Goal: Information Seeking & Learning: Learn about a topic

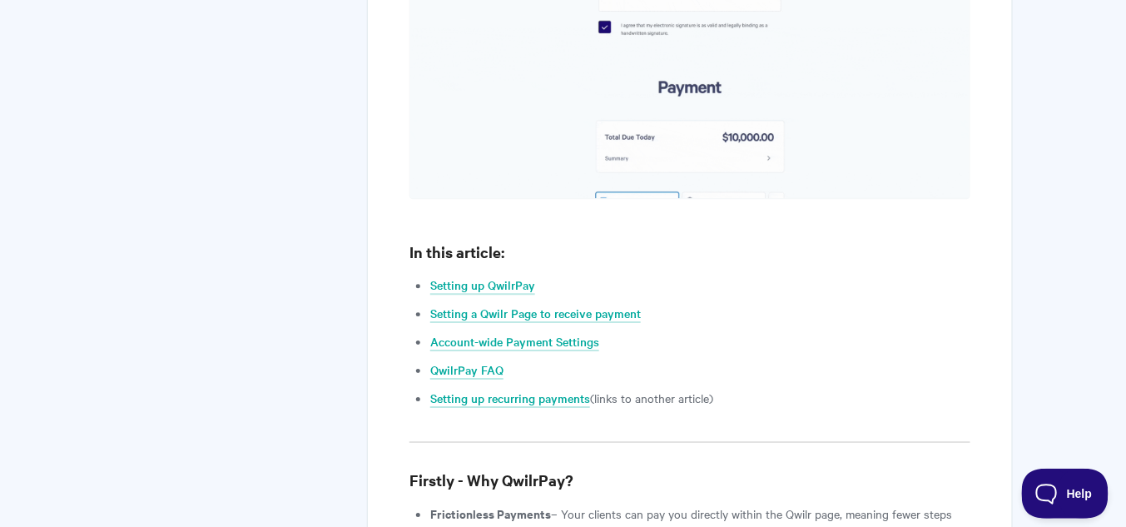
scroll to position [1332, 0]
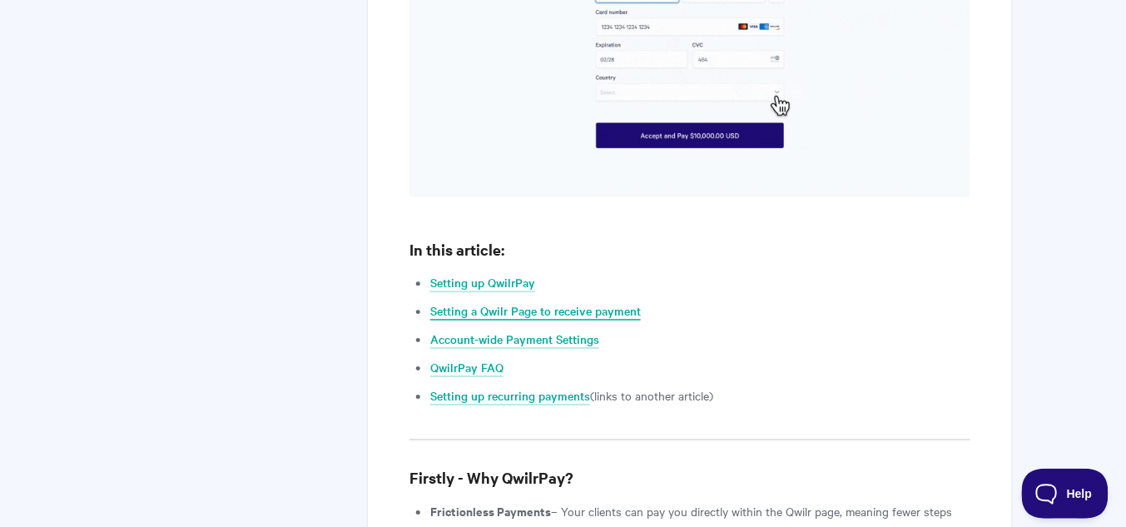
click at [515, 302] on link "Setting a Qwilr Page to receive payment" at bounding box center [535, 311] width 211 height 18
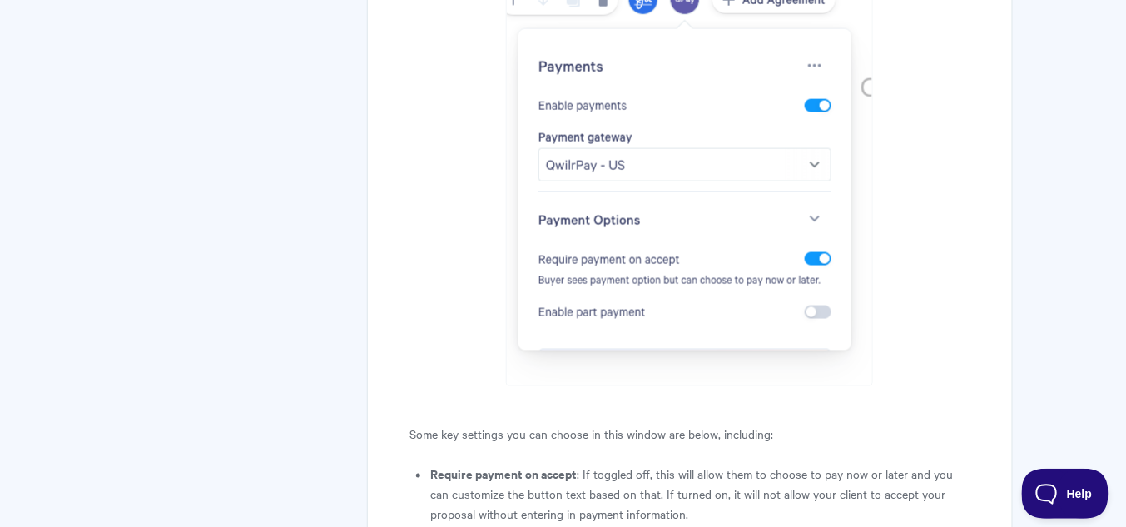
scroll to position [4328, 0]
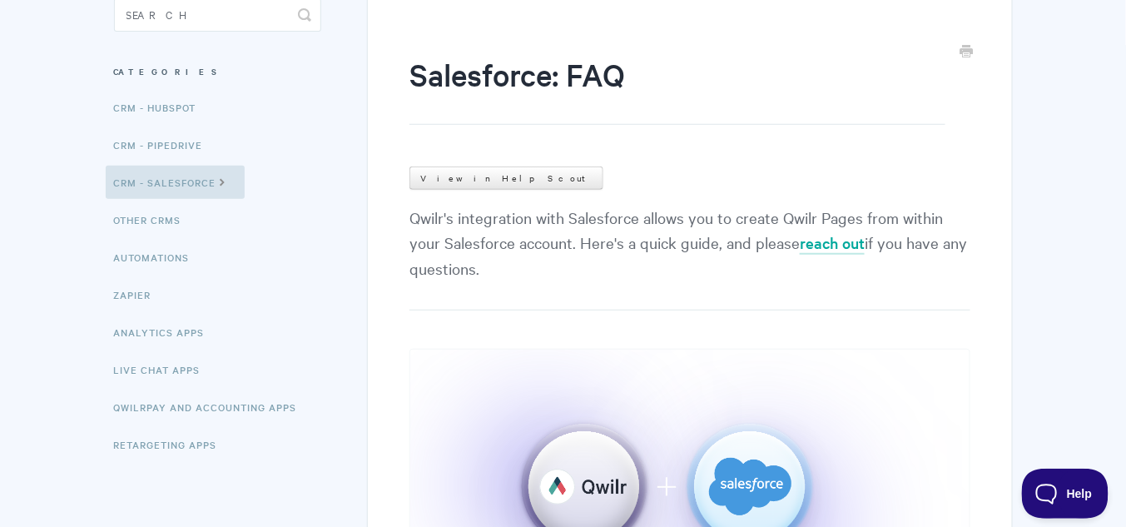
scroll to position [133, 0]
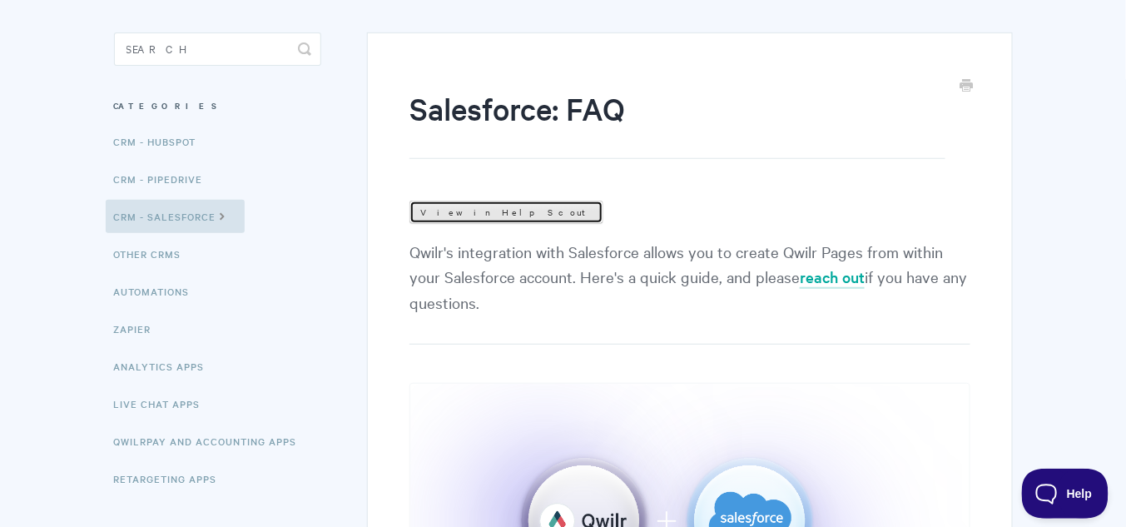
click at [471, 206] on link "View in Help Scout" at bounding box center [506, 212] width 194 height 23
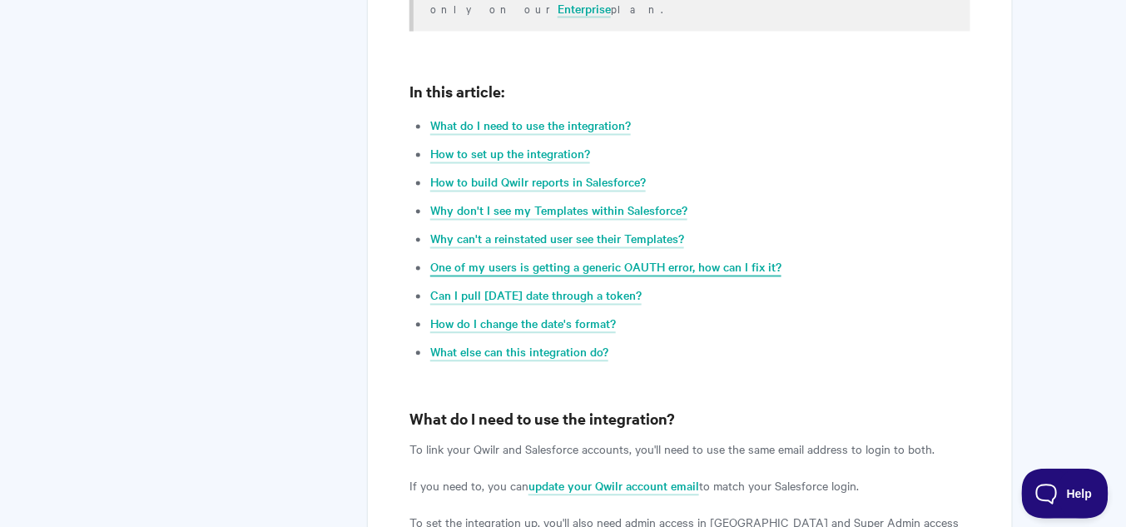
click at [528, 259] on link "One of my users is getting a generic OAUTH error, how can I fix it?" at bounding box center [605, 268] width 351 height 18
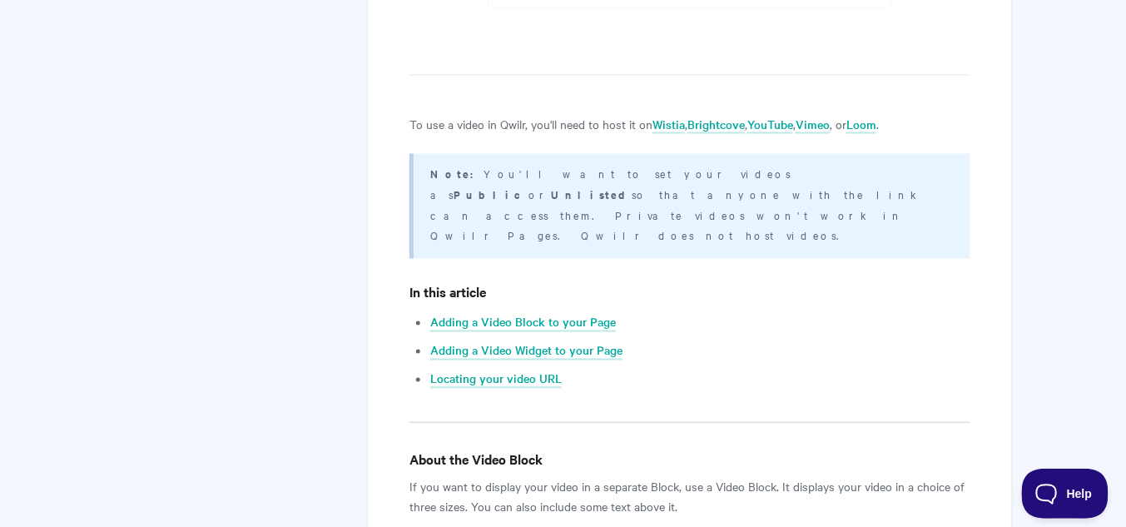
scroll to position [799, 0]
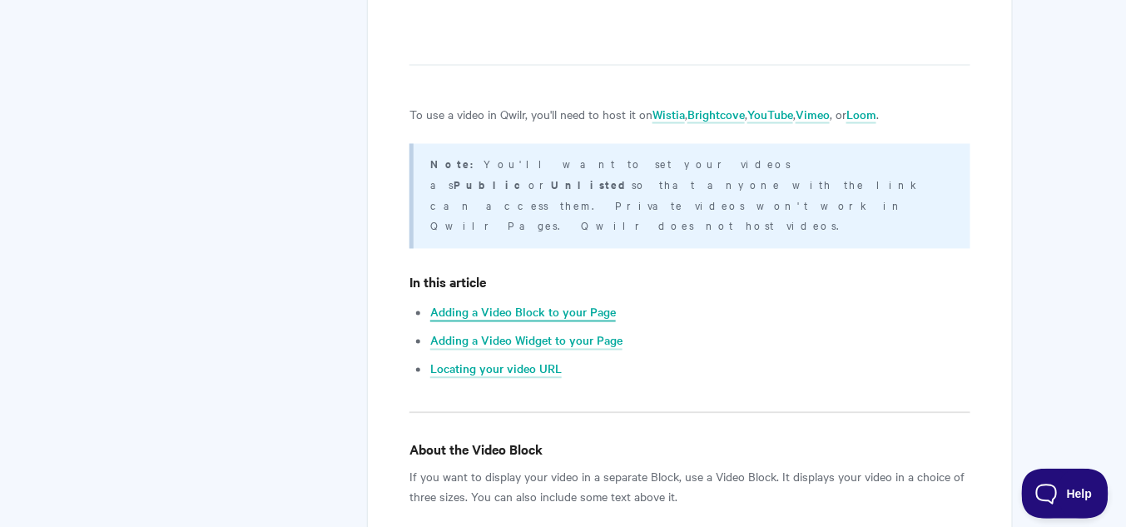
click at [585, 304] on link "Adding a Video Block to your Page" at bounding box center [523, 313] width 186 height 18
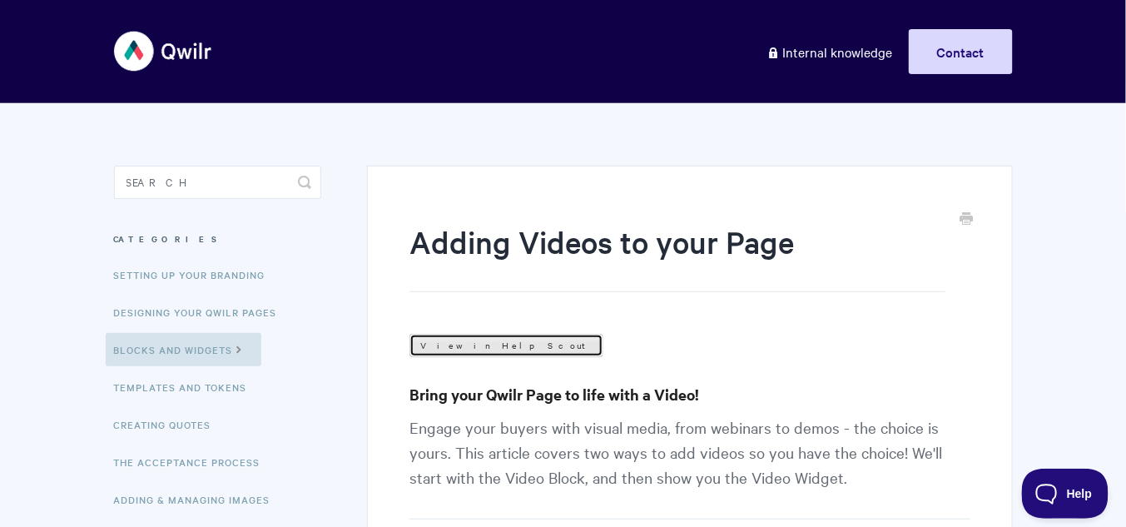
click at [461, 336] on link "View in Help Scout" at bounding box center [506, 345] width 194 height 23
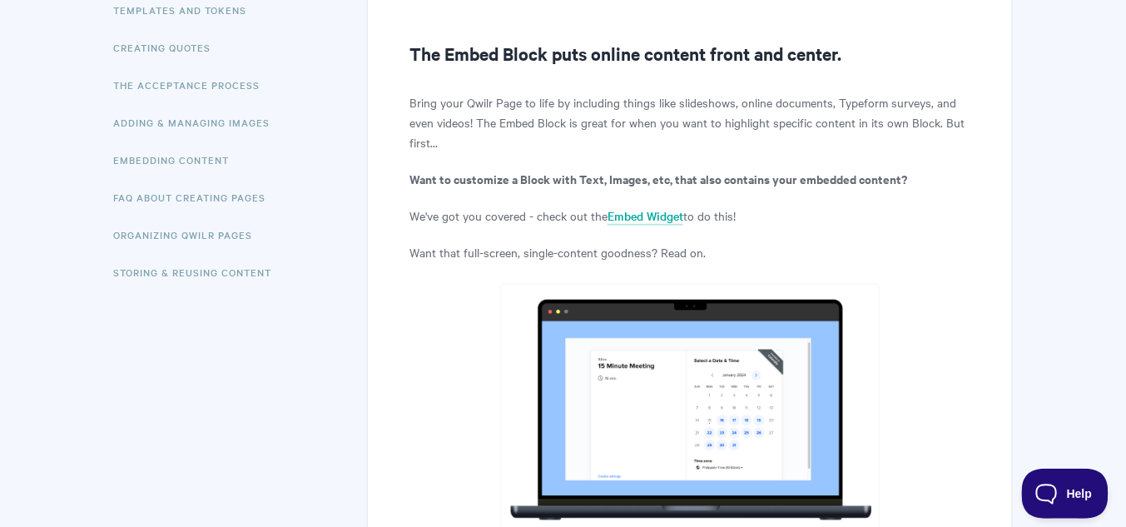
scroll to position [333, 0]
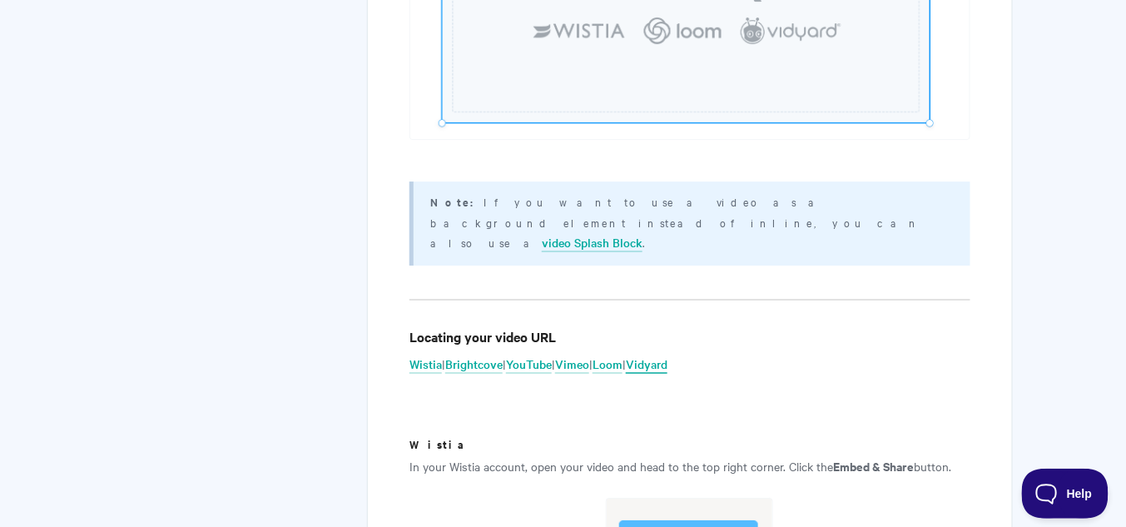
click at [667, 355] on link "Vidyard" at bounding box center [647, 364] width 42 height 18
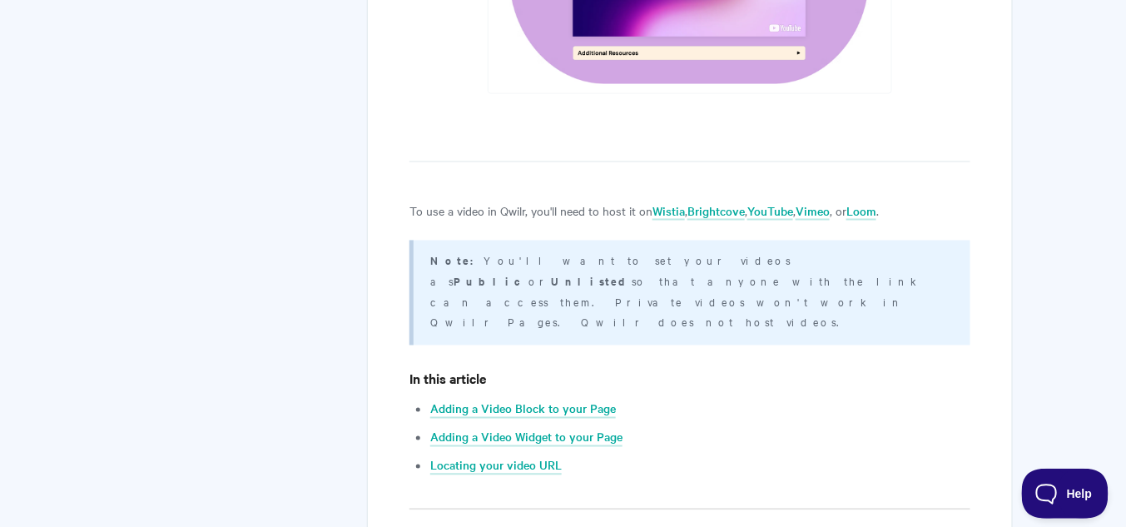
scroll to position [690, 0]
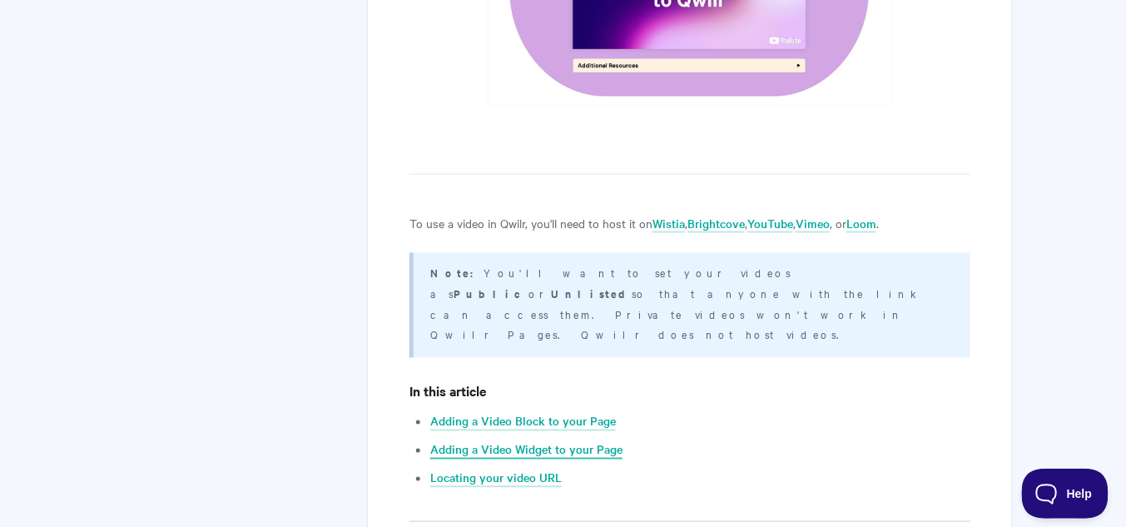
click at [547, 441] on link "Adding a Video Widget to your Page" at bounding box center [526, 450] width 192 height 18
